Goal: Information Seeking & Learning: Learn about a topic

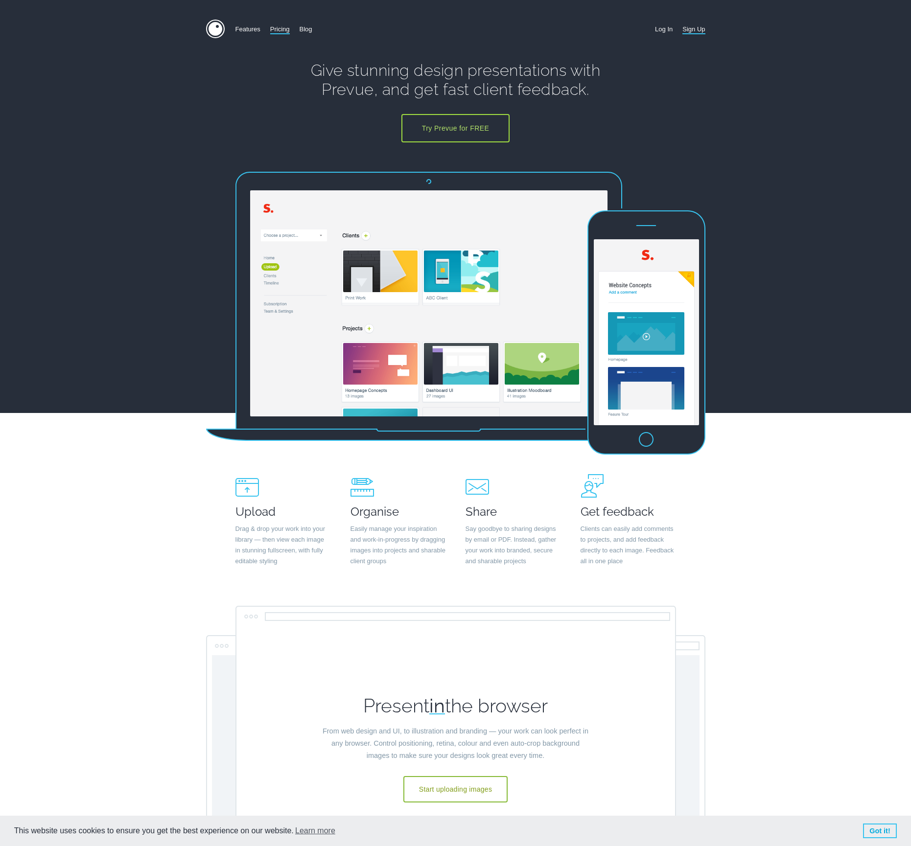
click at [286, 33] on link "Pricing" at bounding box center [280, 29] width 20 height 19
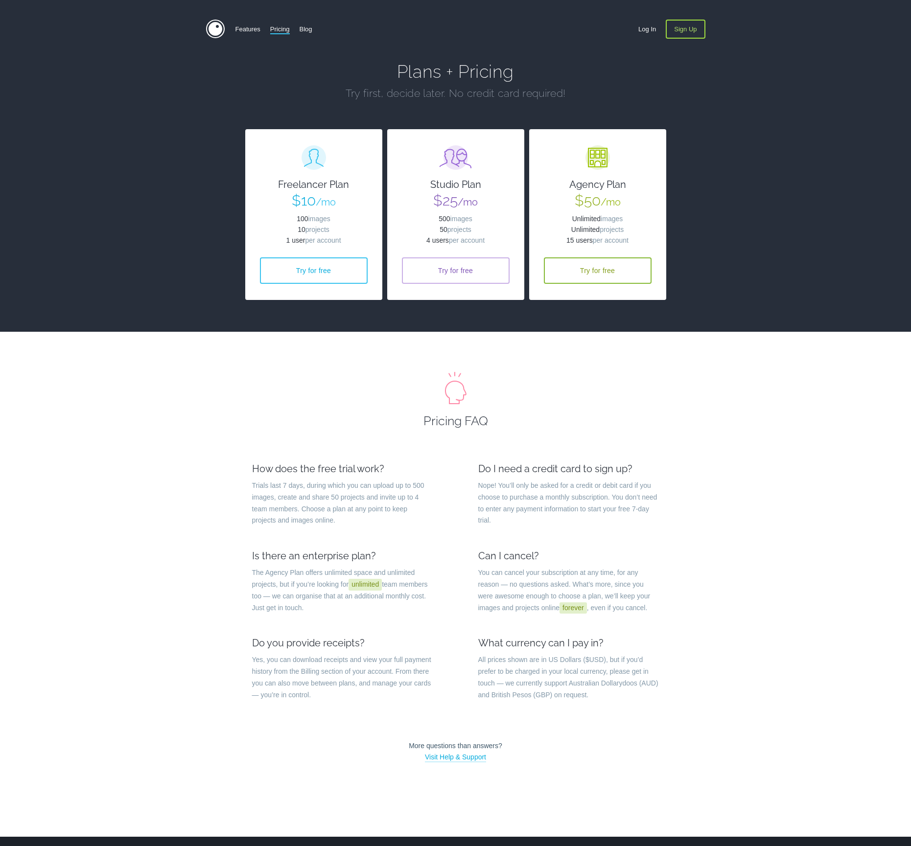
type input "jon@worldnomads.com"
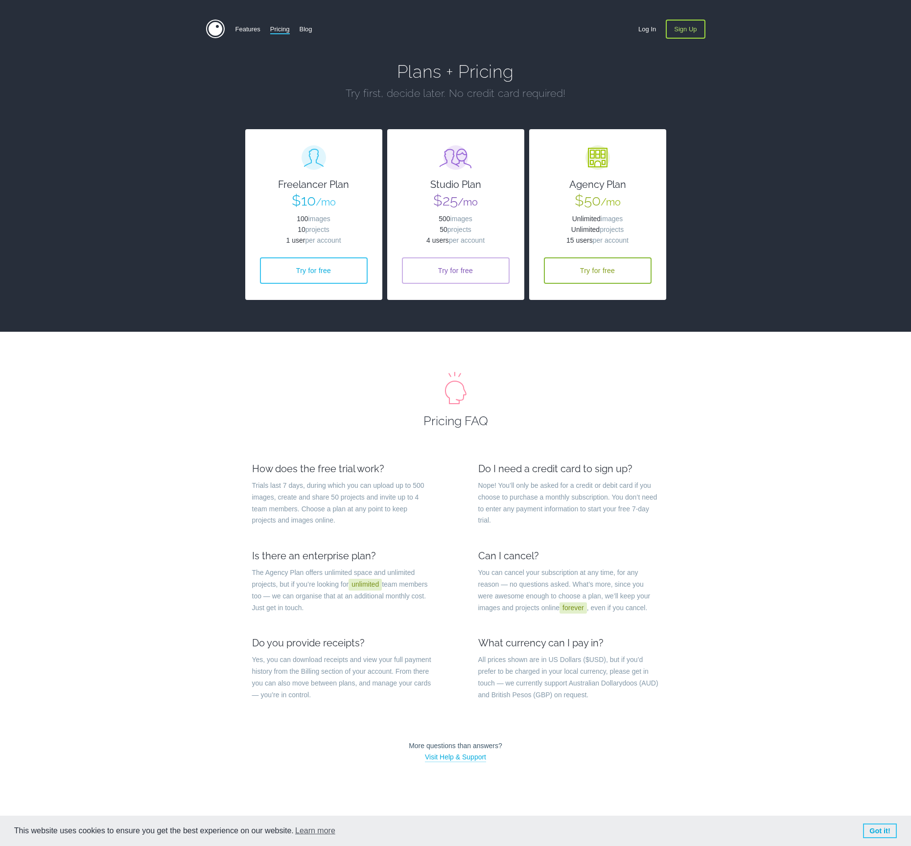
scroll to position [492, 0]
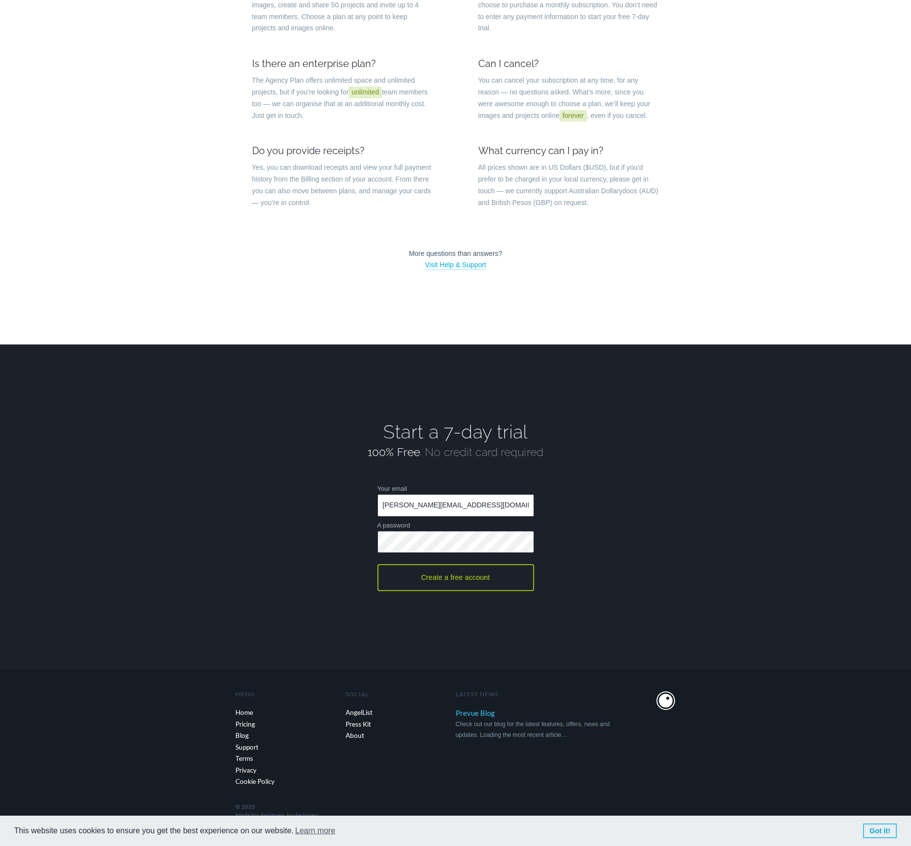
click at [480, 713] on link "Prevue Blog" at bounding box center [544, 713] width 176 height 12
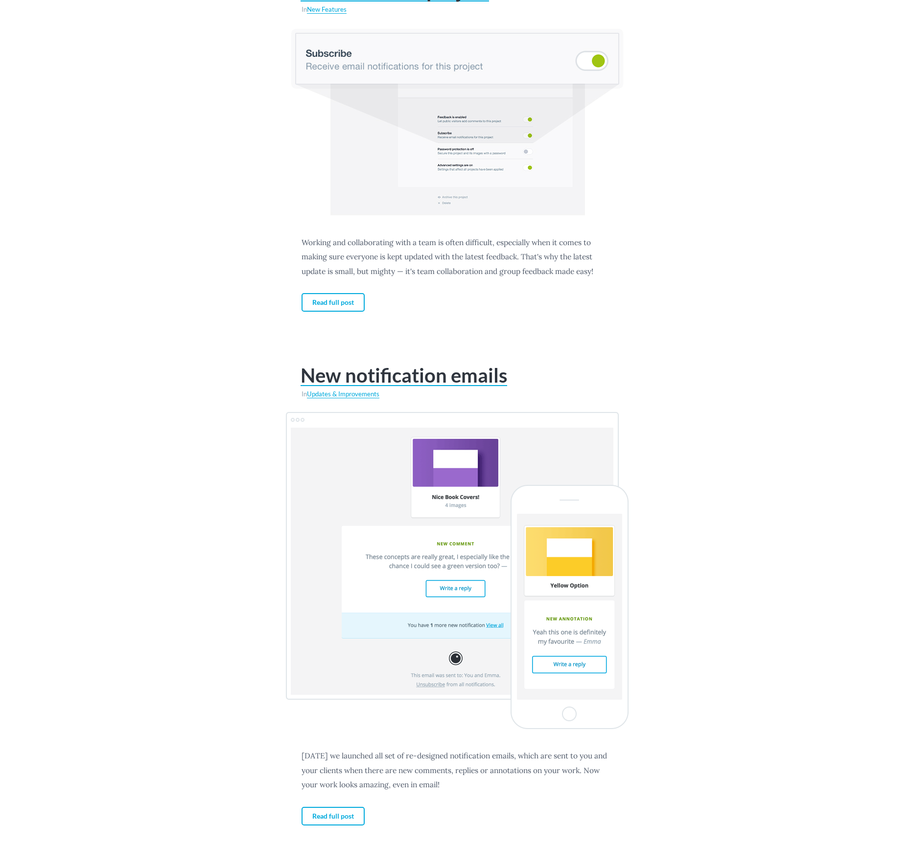
scroll to position [866, 0]
click at [394, 372] on link "New notification emails" at bounding box center [404, 375] width 207 height 21
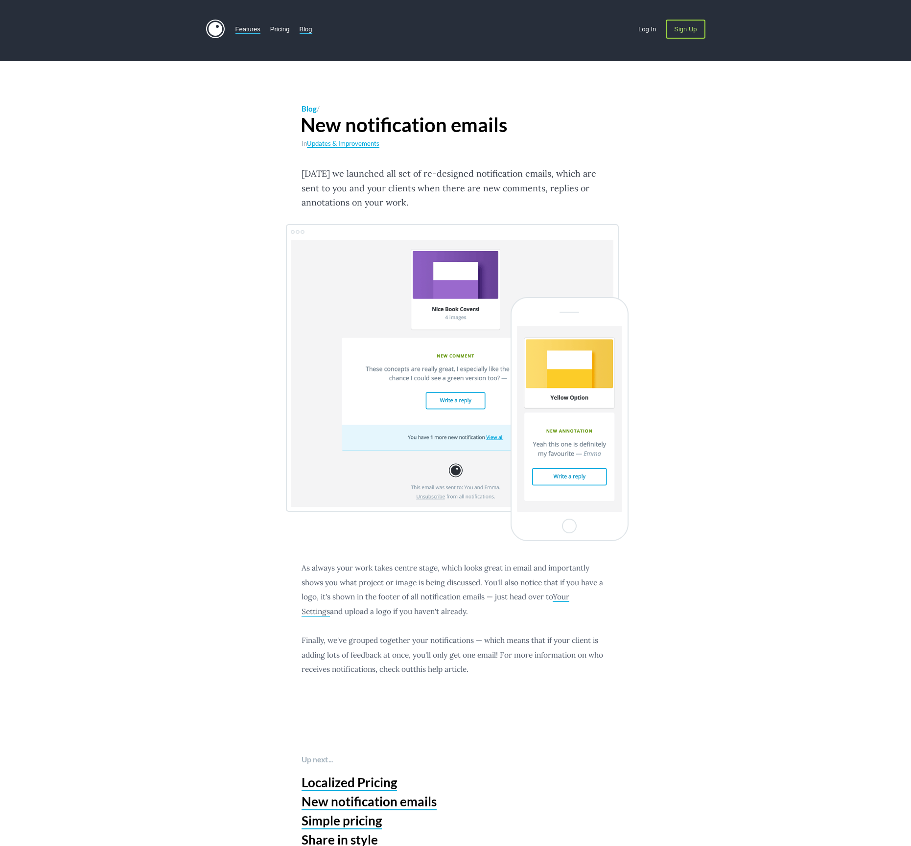
click at [243, 28] on link "Features" at bounding box center [247, 29] width 25 height 19
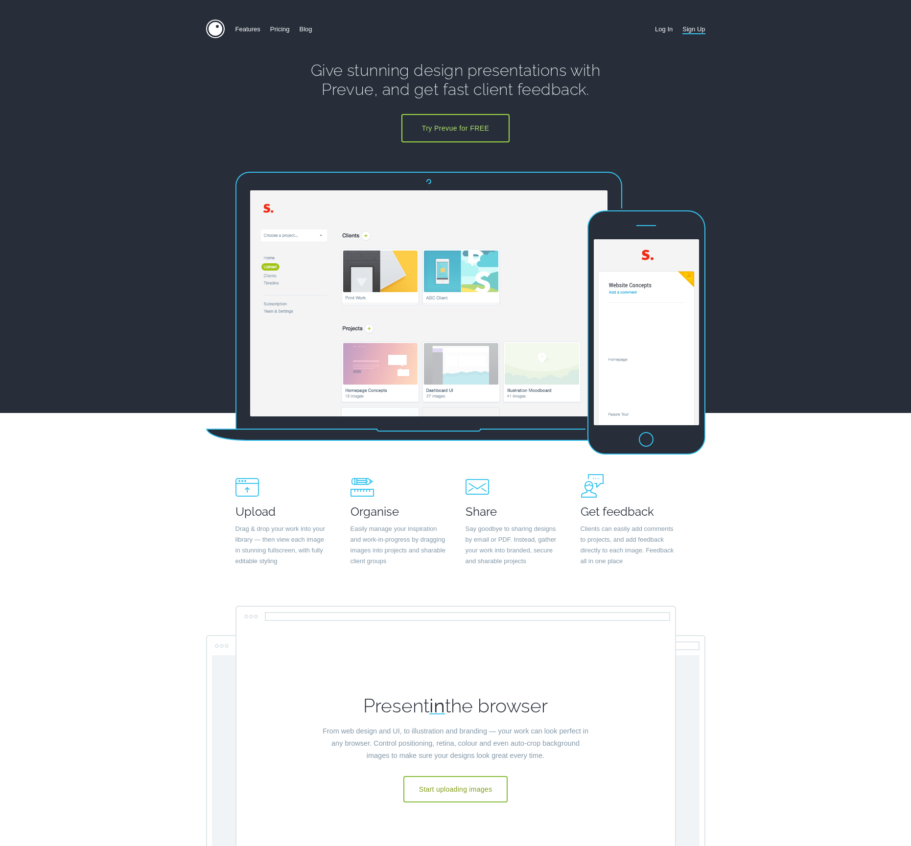
type input "[PERSON_NAME][EMAIL_ADDRESS][DOMAIN_NAME]"
